Goal: Task Accomplishment & Management: Manage account settings

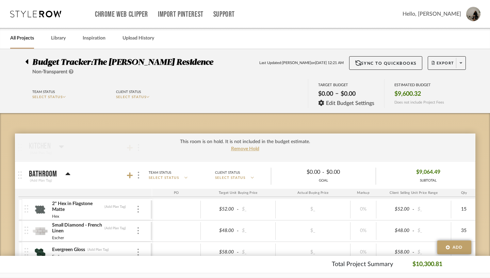
click at [25, 62] on div at bounding box center [28, 60] width 7 height 8
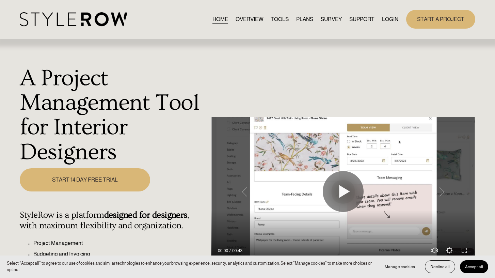
click at [394, 21] on link "LOGIN" at bounding box center [390, 19] width 16 height 9
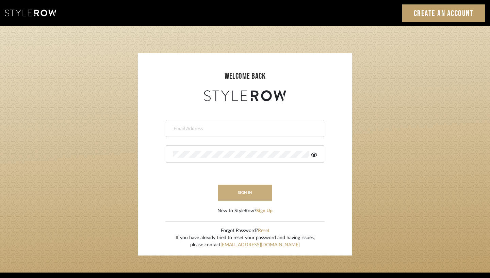
type input "info@thesaltandlightdesign.com"
click at [257, 196] on button "sign in" at bounding box center [245, 192] width 54 height 16
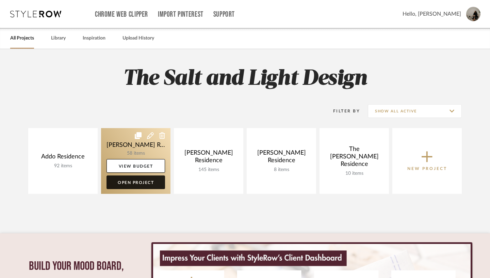
click at [131, 183] on link "Open Project" at bounding box center [135, 182] width 59 height 14
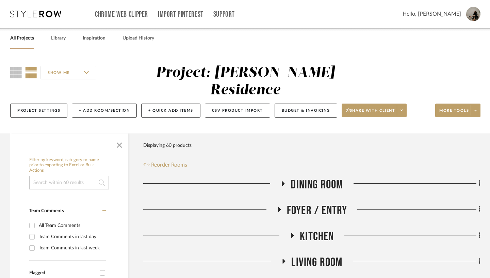
click at [283, 181] on fa-icon at bounding box center [282, 186] width 5 height 10
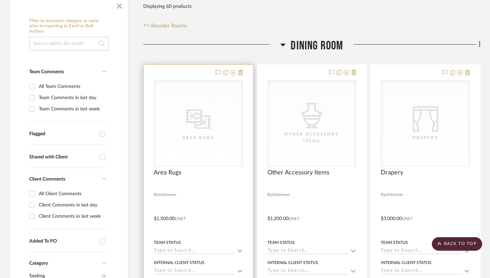
scroll to position [138, 0]
click at [212, 175] on div at bounding box center [199, 214] width 110 height 298
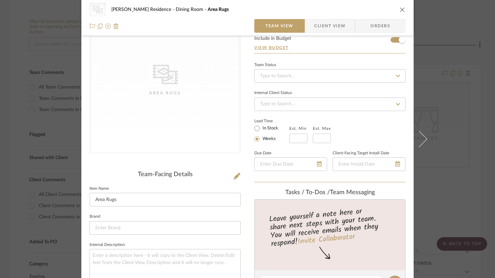
scroll to position [0, 0]
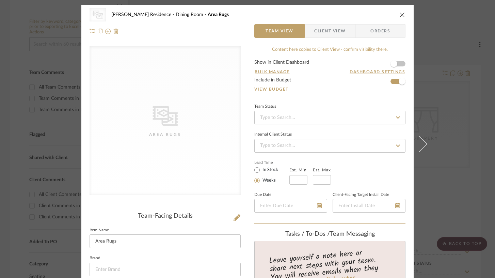
click at [399, 15] on icon "close" at bounding box center [401, 14] width 5 height 5
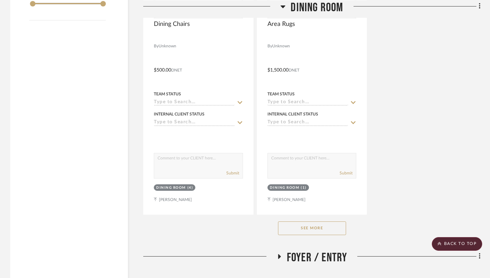
scroll to position [889, 0]
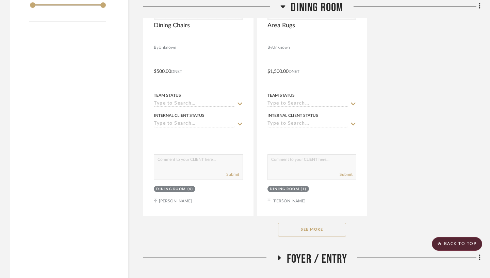
click at [322, 223] on button "See More" at bounding box center [312, 230] width 68 height 14
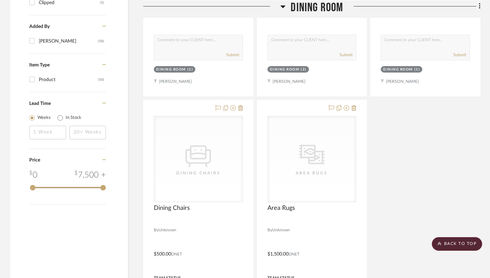
scroll to position [707, 0]
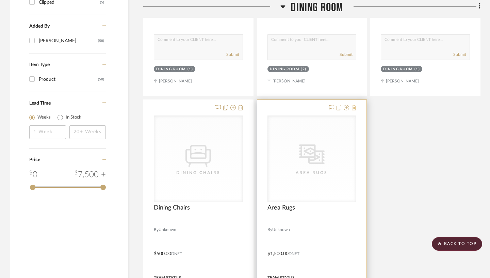
click at [355, 105] on icon at bounding box center [353, 107] width 5 height 5
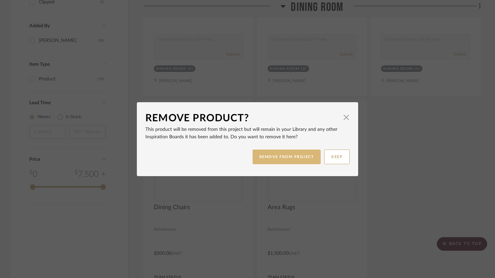
click at [292, 159] on button "REMOVE FROM PROJECT" at bounding box center [286, 156] width 68 height 15
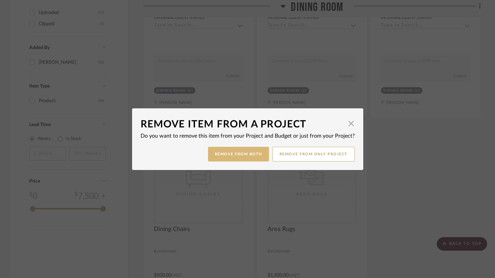
click at [247, 152] on button "Remove from Both" at bounding box center [238, 154] width 61 height 15
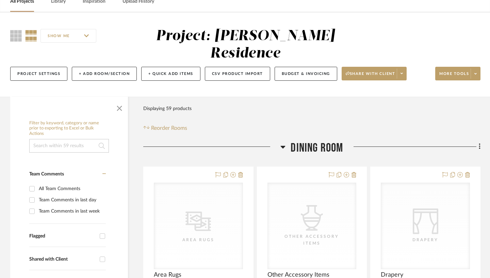
scroll to position [34, 0]
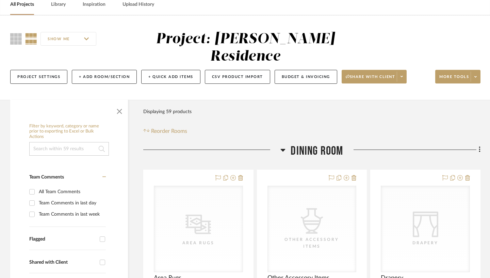
click at [283, 149] on icon at bounding box center [283, 150] width 5 height 3
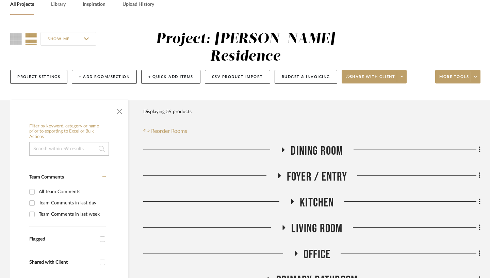
click at [279, 173] on icon at bounding box center [279, 175] width 8 height 5
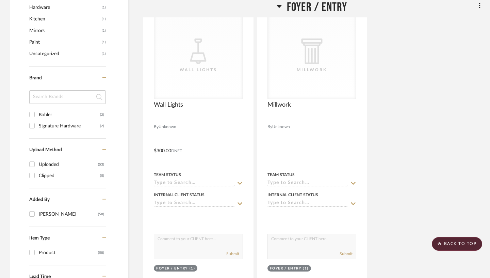
scroll to position [539, 0]
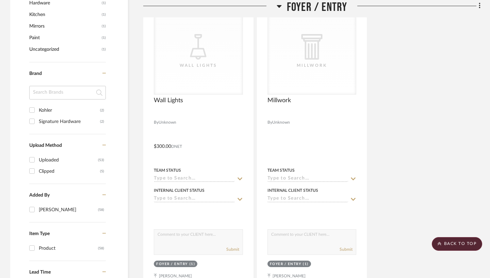
click at [279, 6] on icon at bounding box center [279, 6] width 5 height 3
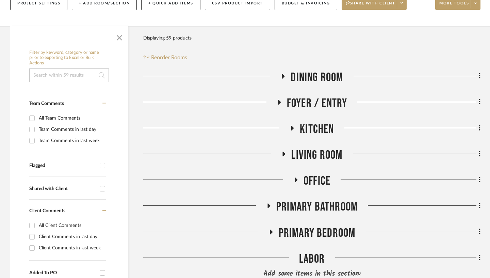
scroll to position [113, 0]
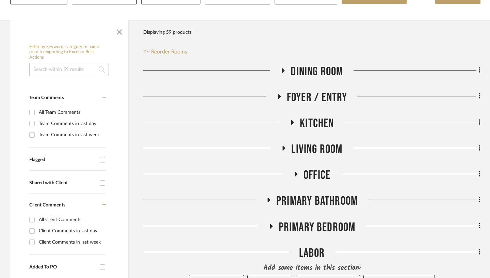
click at [294, 119] on icon at bounding box center [292, 121] width 8 height 5
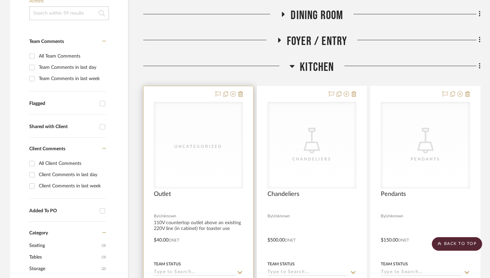
scroll to position [165, 0]
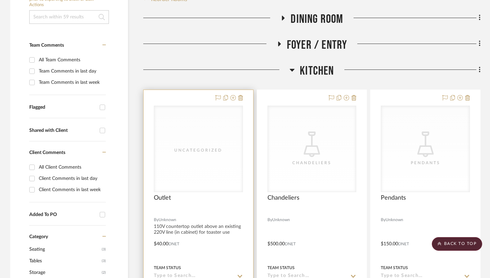
click at [220, 106] on div "Uncategorized" at bounding box center [198, 149] width 88 height 86
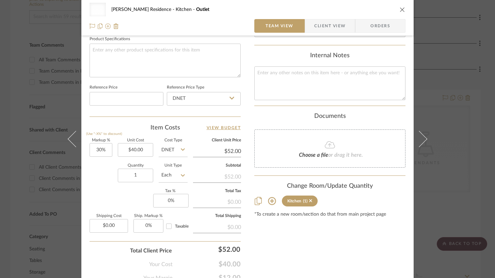
scroll to position [325, 0]
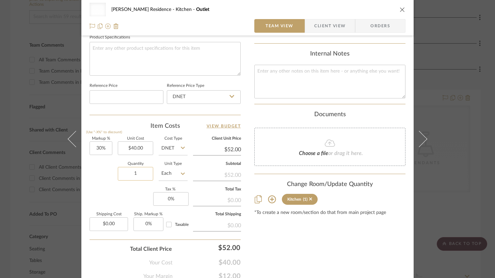
click at [137, 176] on input "1" at bounding box center [135, 174] width 35 height 14
type input "2"
click at [293, 230] on div "Content here copies to Client View - confirm visibility there. Show in Client D…" at bounding box center [329, 0] width 151 height 559
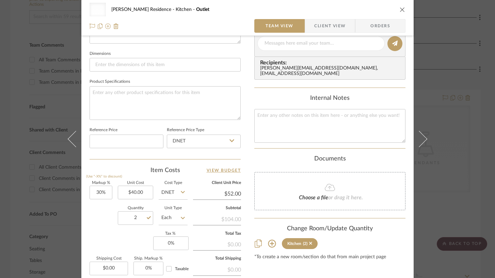
scroll to position [258, 0]
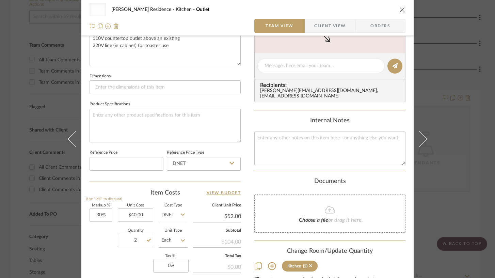
click at [400, 8] on icon "close" at bounding box center [401, 9] width 5 height 5
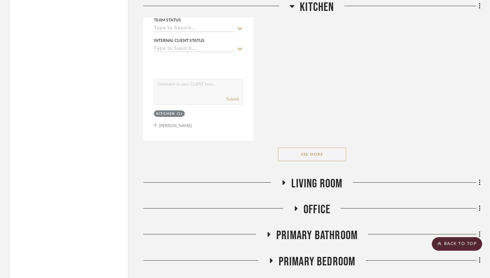
scroll to position [1018, 0]
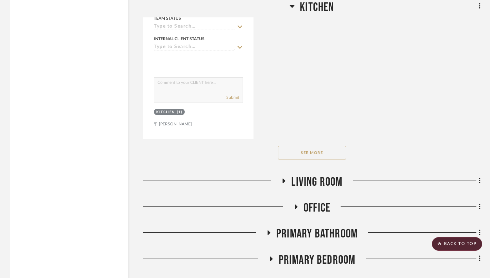
click at [333, 146] on button "See More" at bounding box center [312, 153] width 68 height 14
click at [293, 5] on icon at bounding box center [292, 6] width 5 height 3
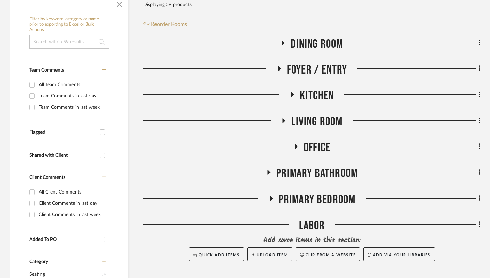
scroll to position [145, 0]
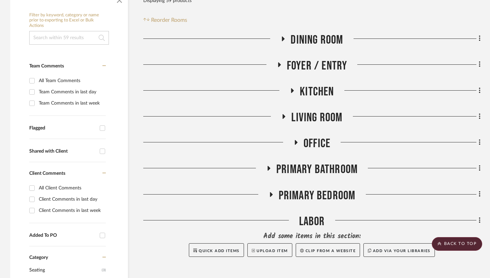
click at [284, 114] on icon at bounding box center [284, 116] width 8 height 5
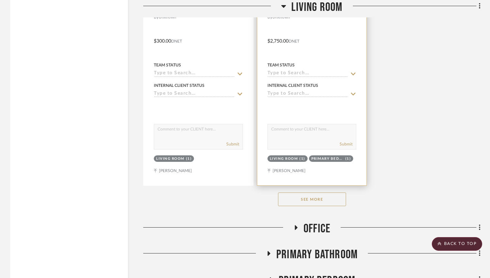
scroll to position [999, 0]
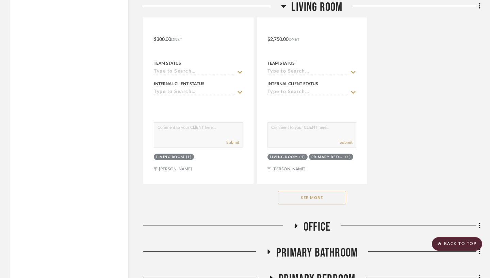
click at [325, 186] on div "See More" at bounding box center [311, 197] width 337 height 27
click at [324, 191] on button "See More" at bounding box center [312, 198] width 68 height 14
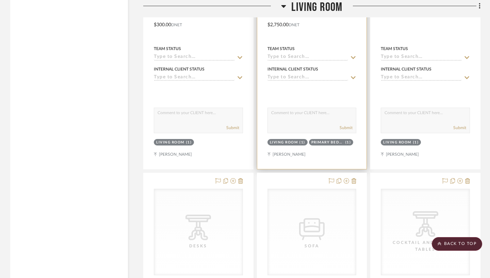
scroll to position [1011, 0]
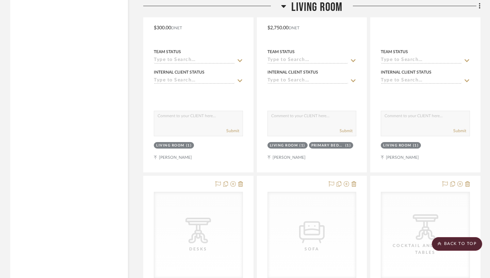
click at [284, 6] on icon at bounding box center [283, 6] width 5 height 3
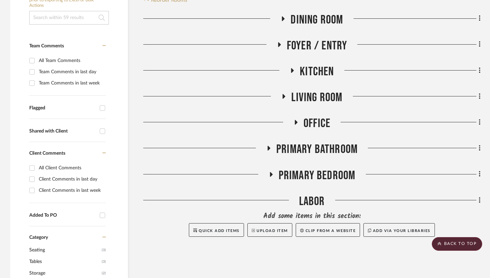
scroll to position [174, 0]
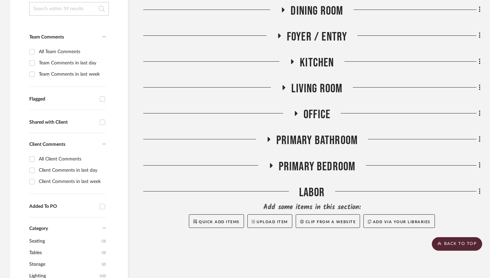
click at [296, 111] on fa-icon at bounding box center [295, 116] width 5 height 10
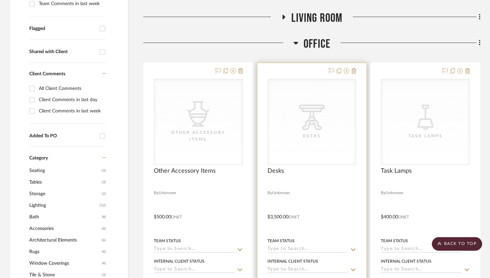
scroll to position [235, 0]
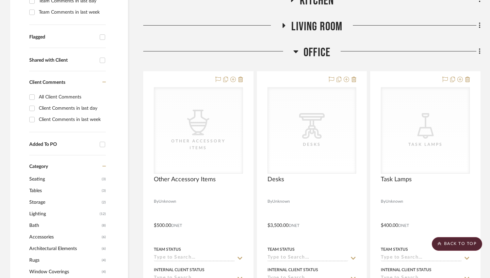
click at [294, 50] on icon at bounding box center [295, 51] width 5 height 3
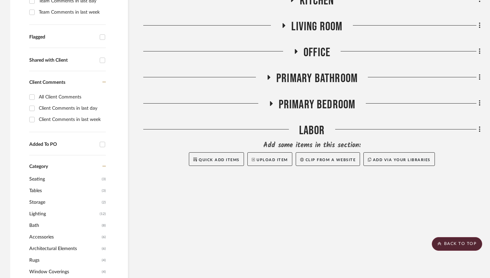
click at [269, 75] on icon at bounding box center [268, 77] width 8 height 5
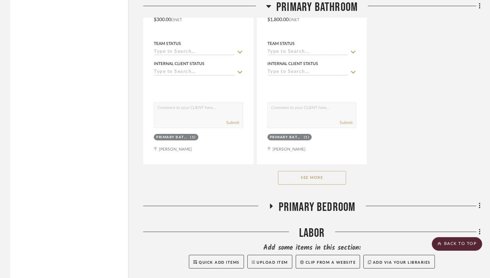
scroll to position [1105, 0]
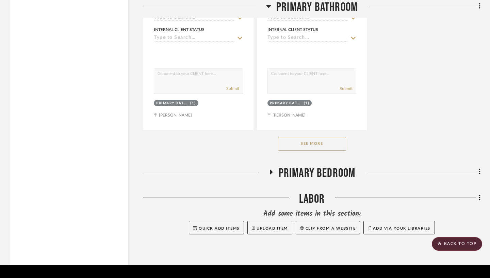
click at [316, 137] on button "See More" at bounding box center [312, 144] width 68 height 14
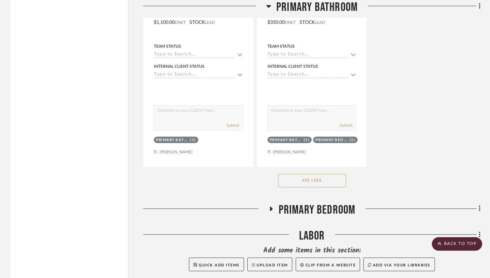
scroll to position [2311, 0]
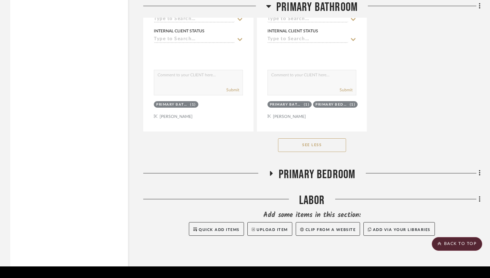
click at [270, 171] on icon at bounding box center [271, 173] width 3 height 5
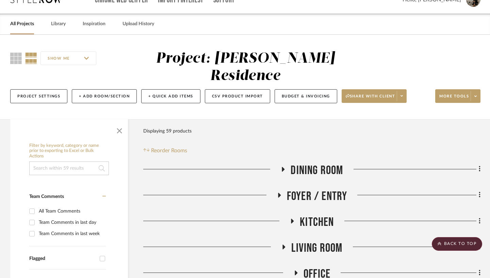
scroll to position [0, 0]
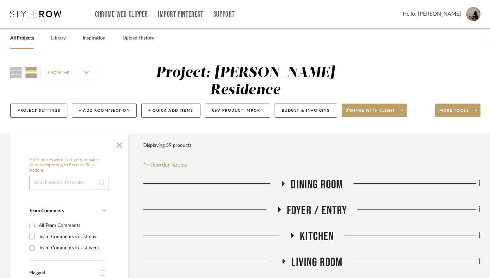
click at [278, 207] on icon at bounding box center [279, 209] width 3 height 5
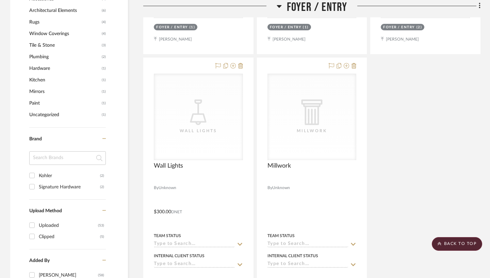
scroll to position [477, 0]
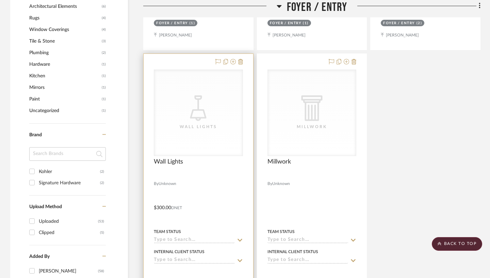
click at [209, 173] on div at bounding box center [199, 203] width 110 height 298
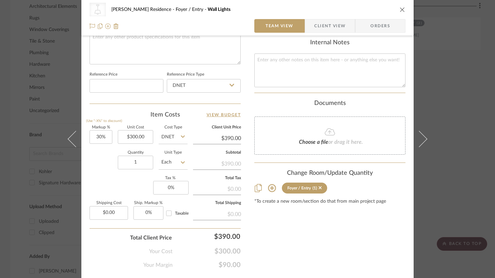
scroll to position [354, 0]
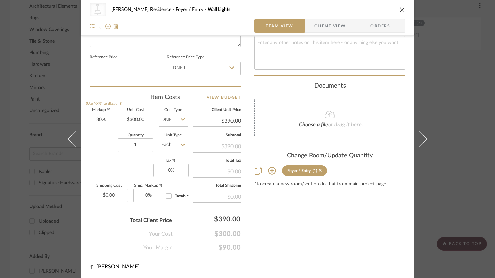
click at [268, 167] on icon at bounding box center [272, 171] width 8 height 8
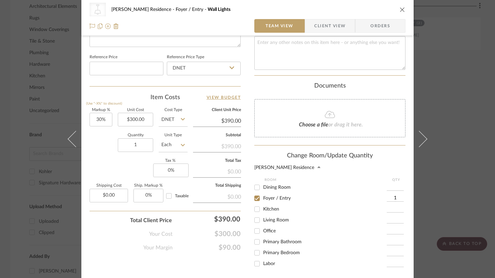
click at [256, 249] on input "Primary Bedroom" at bounding box center [256, 252] width 11 height 11
checkbox input "true"
type input "1"
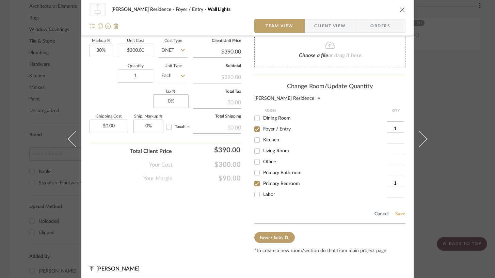
click at [400, 211] on button "Save" at bounding box center [400, 213] width 11 height 5
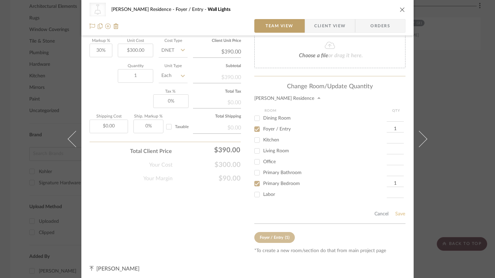
scroll to position [354, 0]
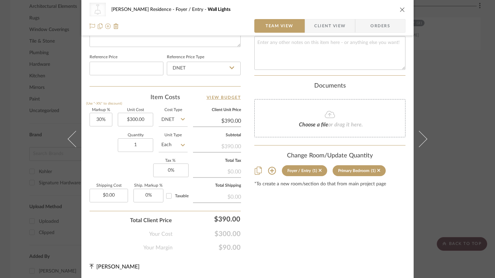
click at [399, 12] on icon "close" at bounding box center [401, 9] width 5 height 5
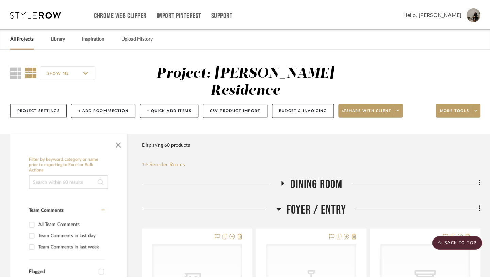
scroll to position [477, 0]
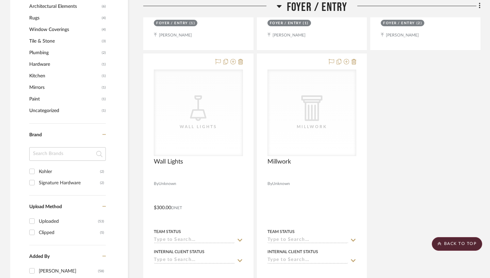
click at [280, 9] on icon at bounding box center [279, 6] width 5 height 8
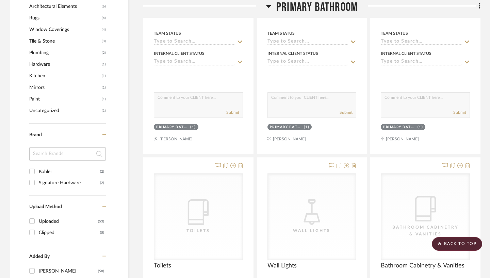
click at [267, 8] on icon at bounding box center [268, 6] width 5 height 8
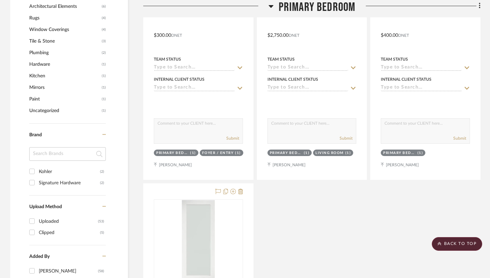
click at [270, 6] on icon at bounding box center [270, 6] width 5 height 3
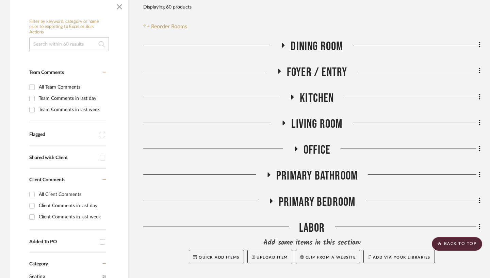
scroll to position [137, 0]
